Goal: Task Accomplishment & Management: Manage account settings

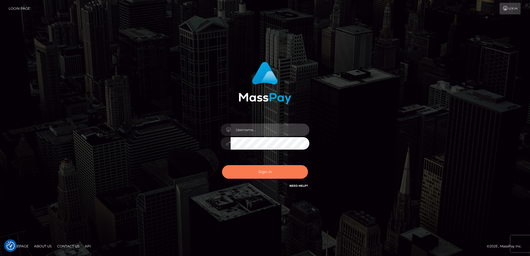
type input "Dan"
click at [289, 172] on button "Sign in" at bounding box center [265, 172] width 86 height 14
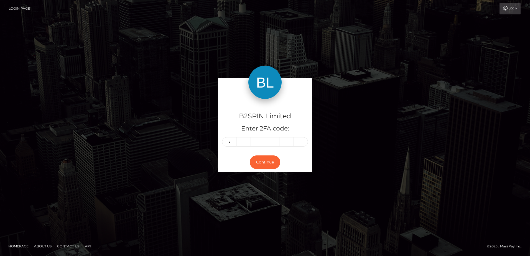
type input "4"
type input "0"
type input "6"
type input "2"
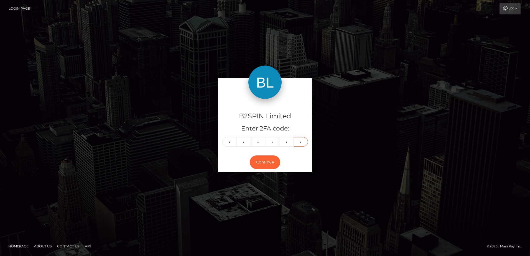
type input "6"
click at [352, 132] on div "B2SPIN Limited Enter 2FA code: 4 0 6 2 2 6 406226 Continue" at bounding box center [265, 128] width 316 height 100
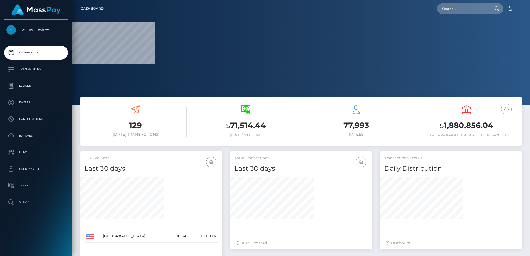
click at [463, 126] on h3 "$ 1,880,856.04" at bounding box center [467, 125] width 102 height 11
copy h3 "1,880,856.04"
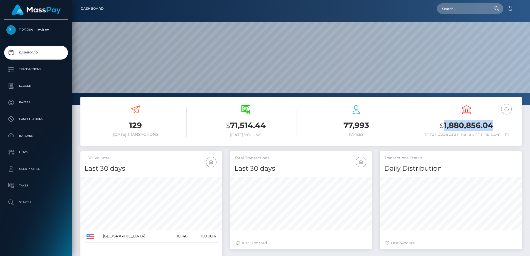
scroll to position [98, 141]
